Goal: Book appointment/travel/reservation

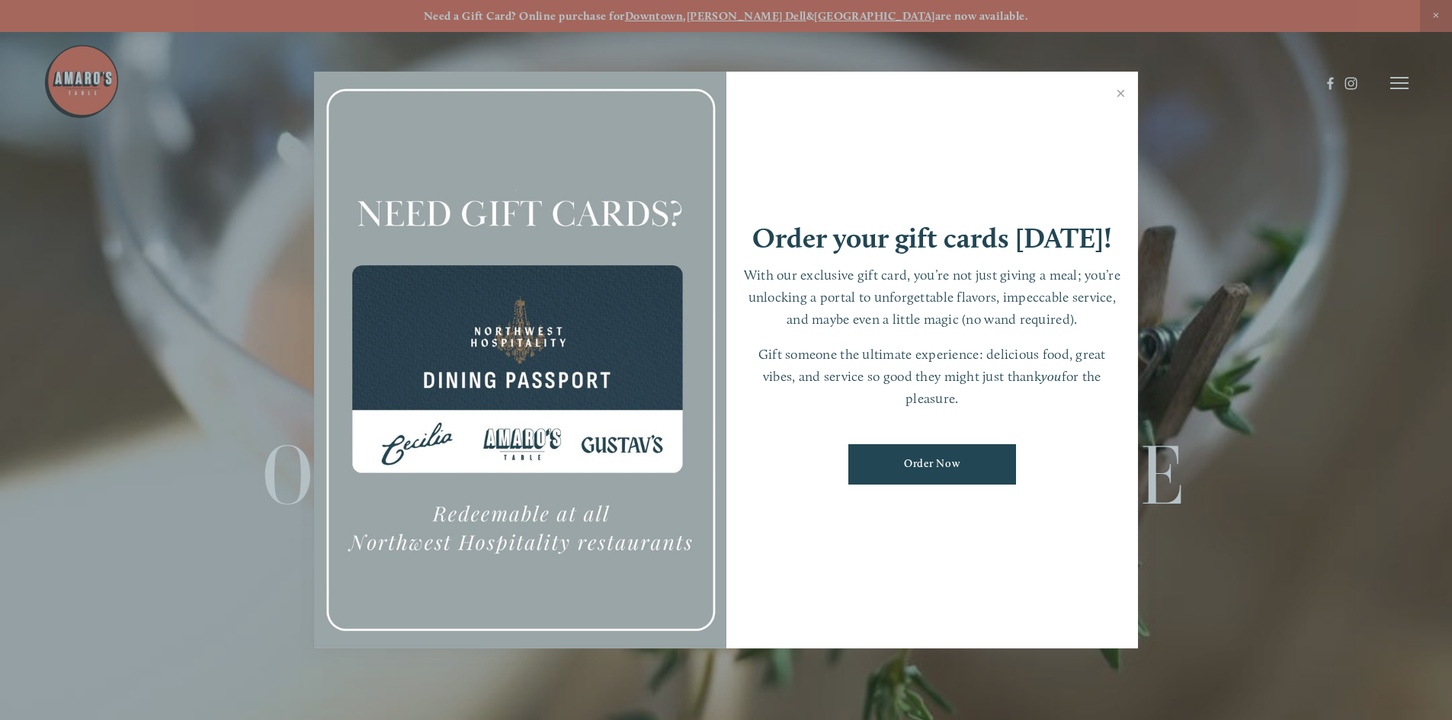
click at [1121, 91] on link "Close" at bounding box center [1121, 95] width 30 height 43
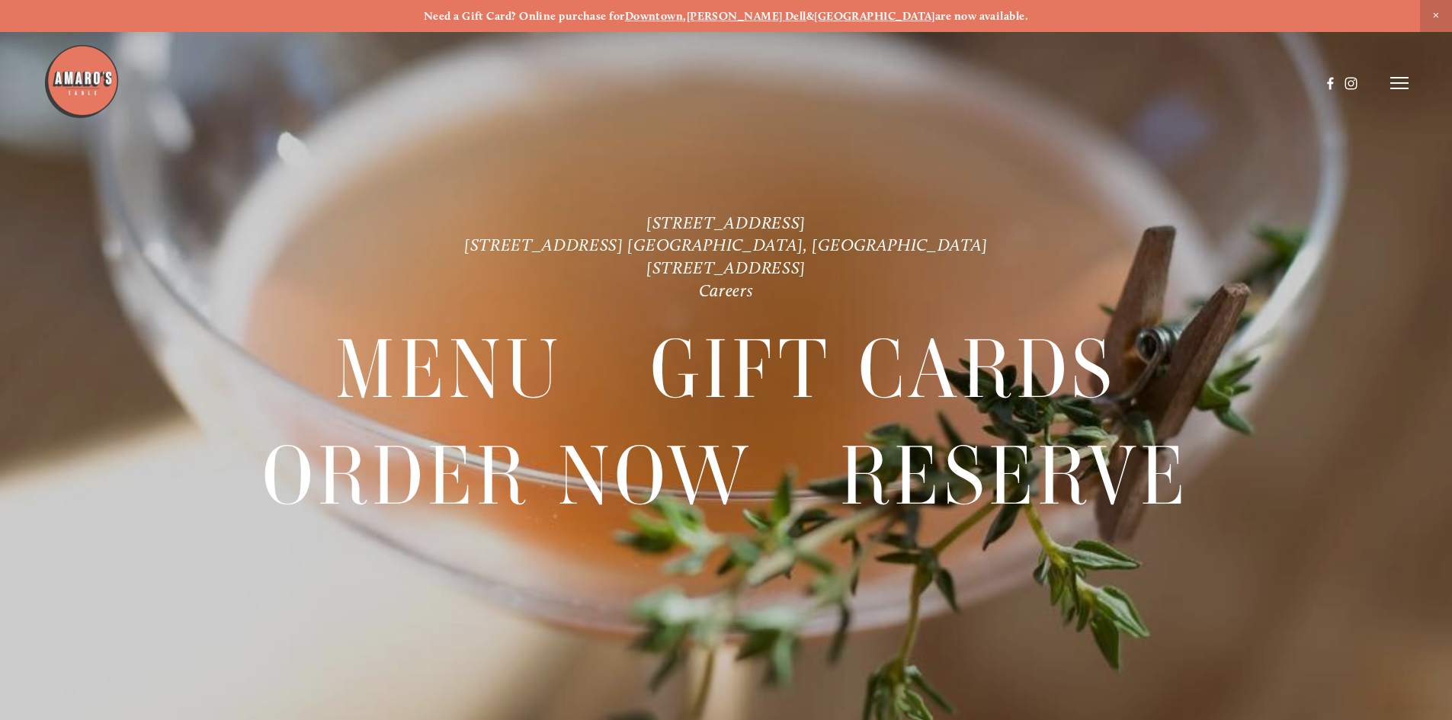
click at [1400, 82] on icon at bounding box center [1399, 83] width 18 height 14
click at [1292, 80] on span "Reserve" at bounding box center [1288, 82] width 40 height 14
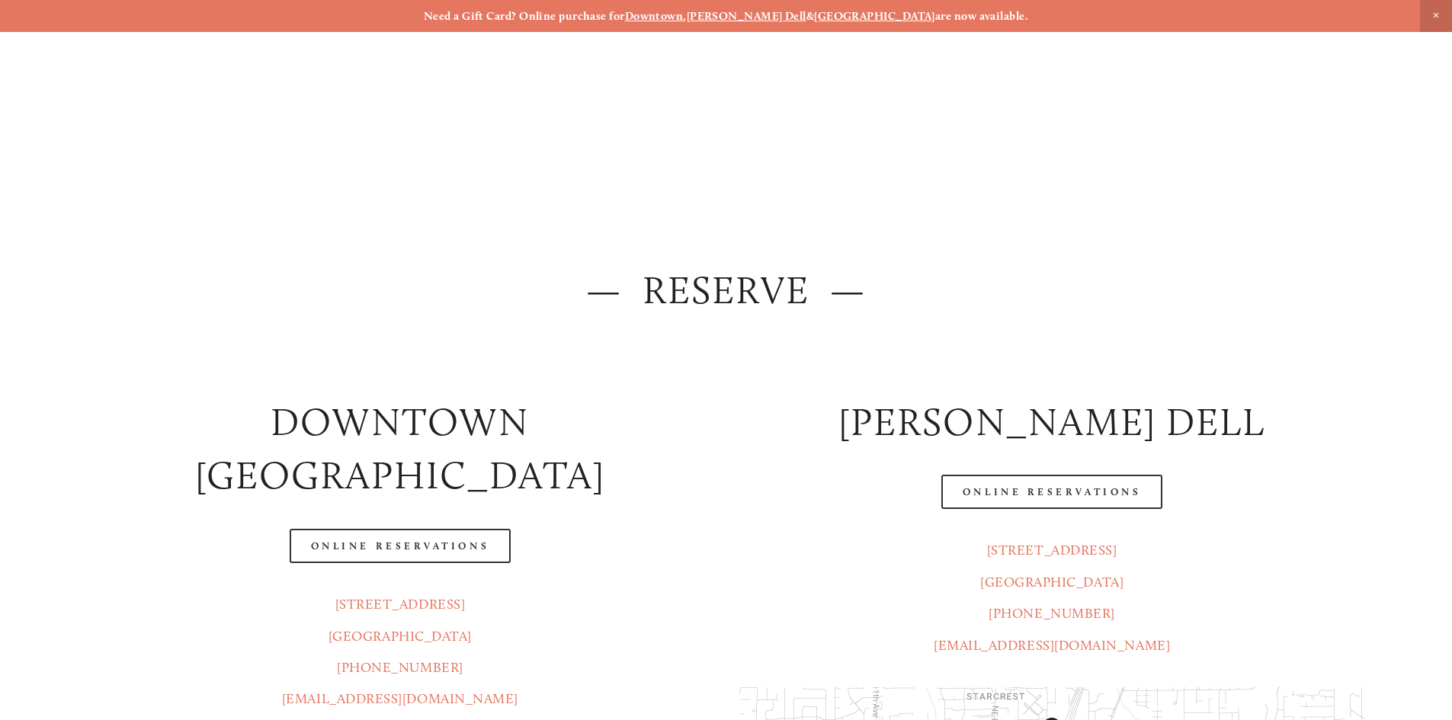
scroll to position [152, 0]
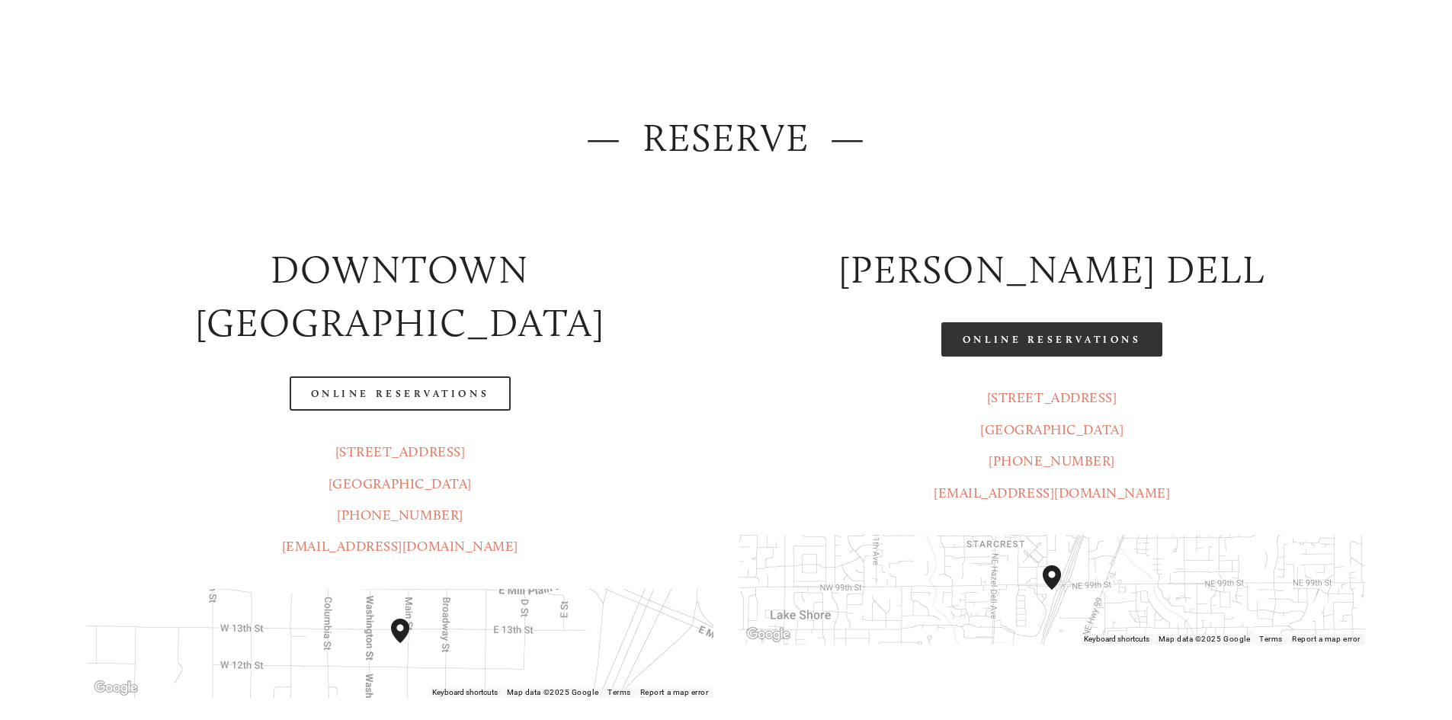
click at [1033, 338] on link "Online Reservations" at bounding box center [1051, 339] width 221 height 34
